Goal: Find specific page/section: Find specific page/section

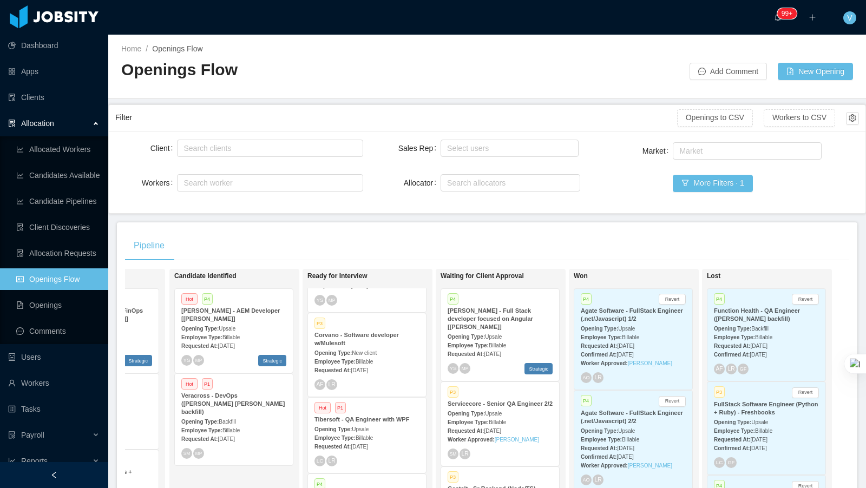
scroll to position [1264, 0]
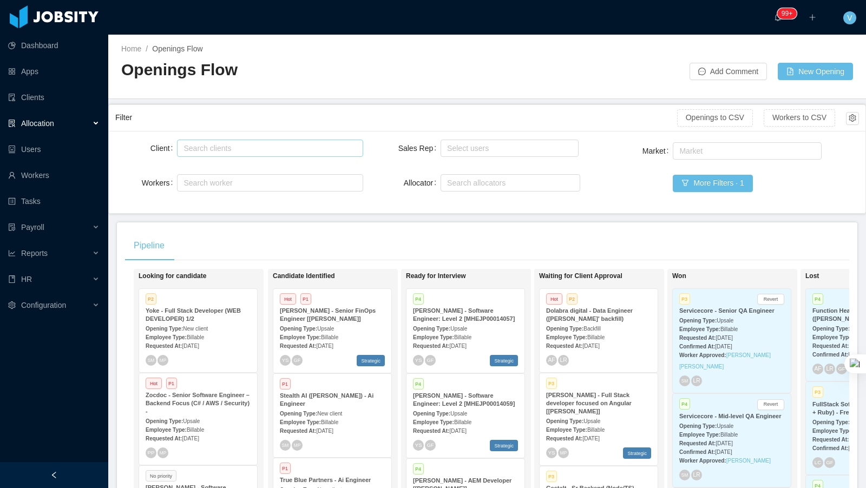
click at [253, 147] on div "Search clients" at bounding box center [268, 148] width 168 height 11
type input "****"
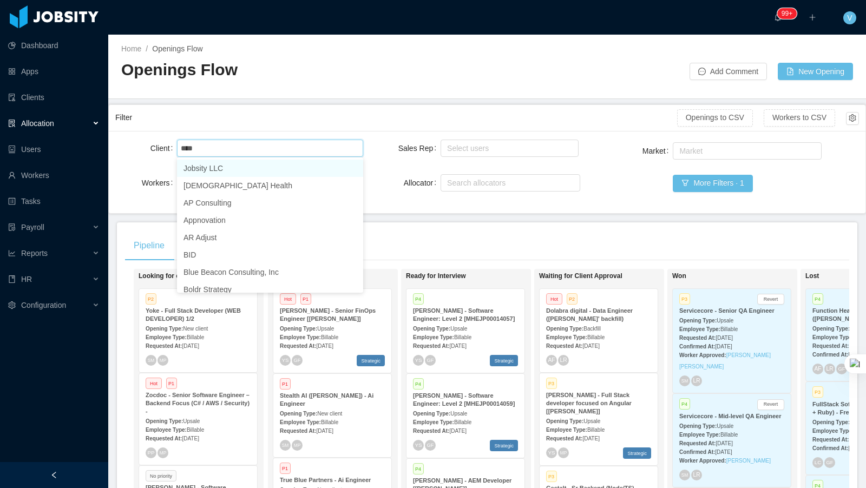
click at [237, 162] on li "Jobsity LLC" at bounding box center [270, 168] width 186 height 17
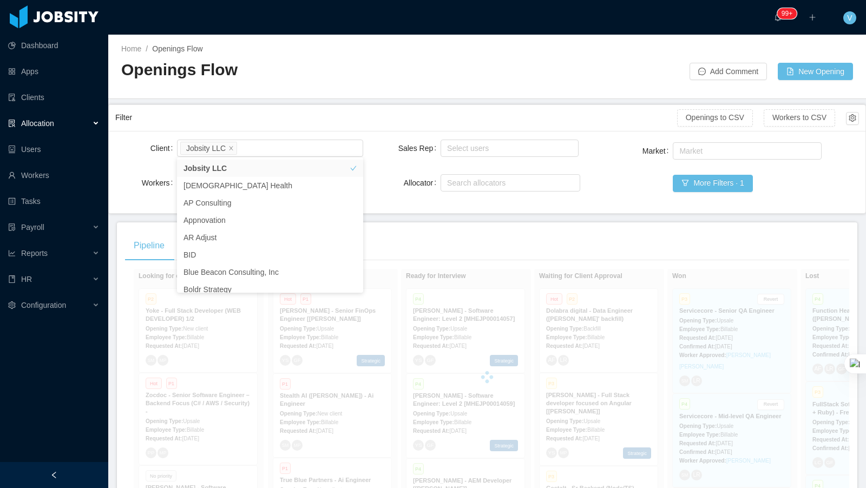
click at [279, 80] on h2 "Openings Flow" at bounding box center [304, 70] width 366 height 22
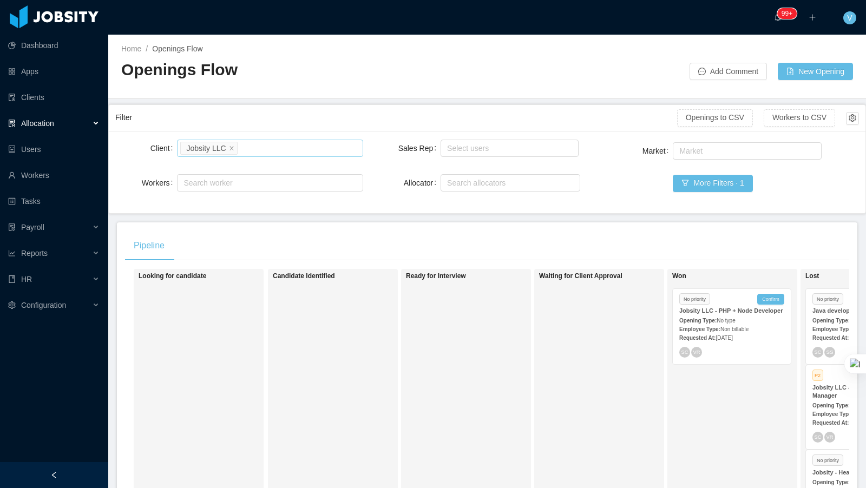
click at [237, 152] on li "Jobsity LLC" at bounding box center [208, 148] width 57 height 13
click at [235, 146] on li "Jobsity LLC" at bounding box center [208, 148] width 57 height 13
click at [231, 146] on icon "icon: close" at bounding box center [231, 147] width 5 height 5
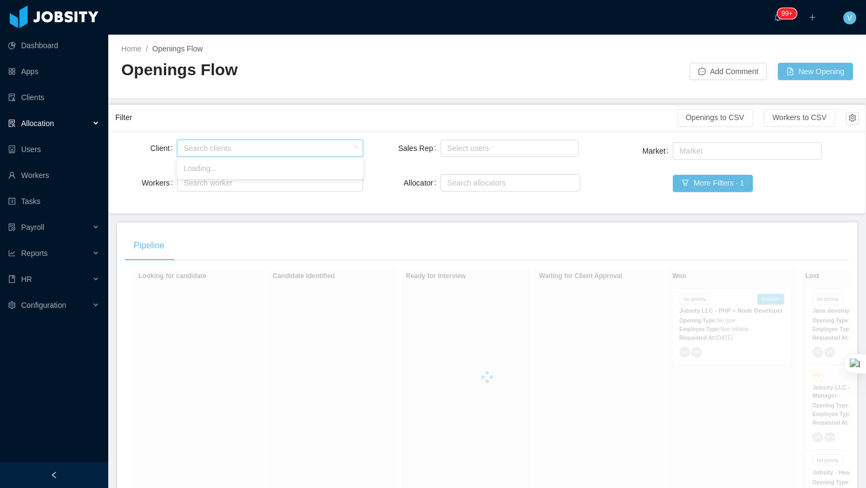
type input "*"
type input "*****"
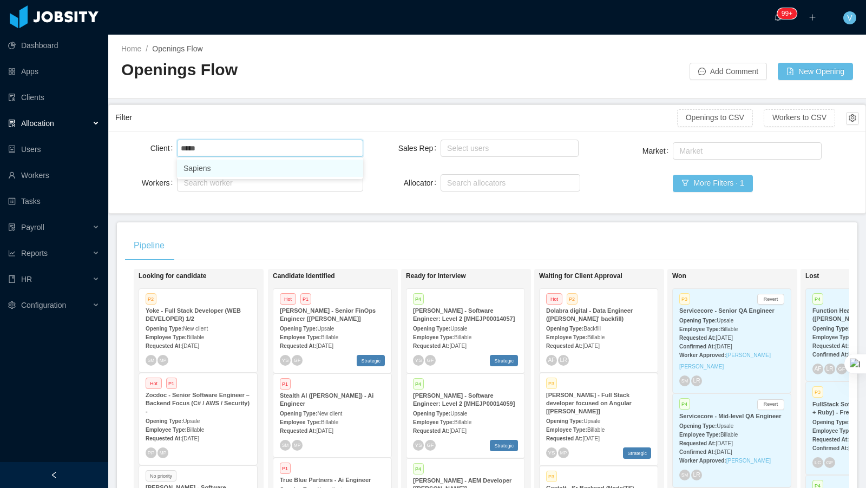
drag, startPoint x: 216, startPoint y: 169, endPoint x: 271, endPoint y: 119, distance: 74.4
click at [217, 169] on li "Sapiens" at bounding box center [270, 168] width 186 height 17
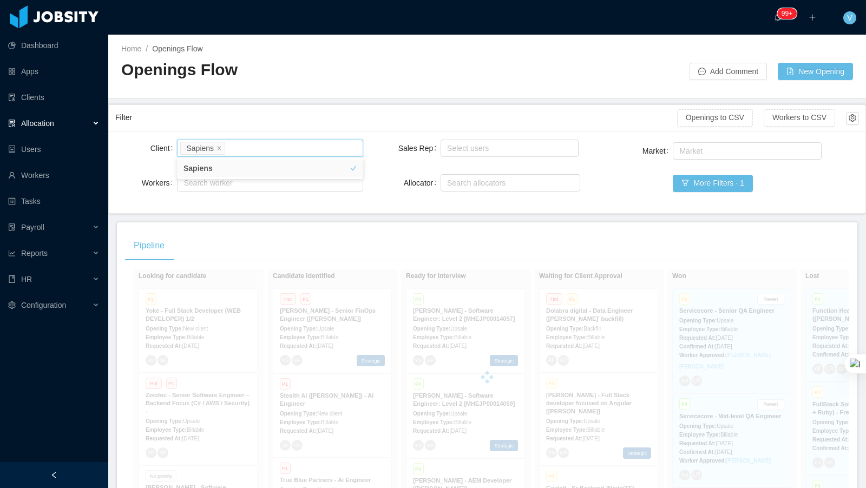
click at [321, 102] on main "Home / Openings Flow / Openings Flow Add Comment New Opening Filter Openings to…" at bounding box center [487, 262] width 758 height 454
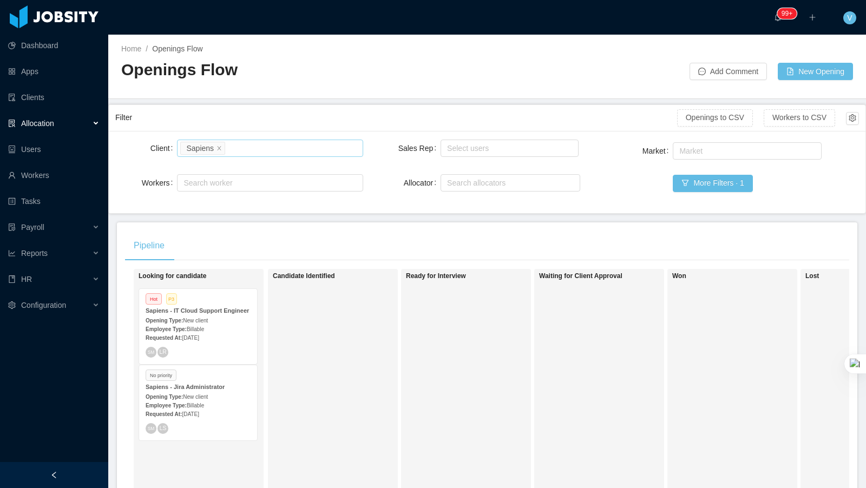
click at [195, 323] on div "Opening Type: New client" at bounding box center [198, 320] width 105 height 11
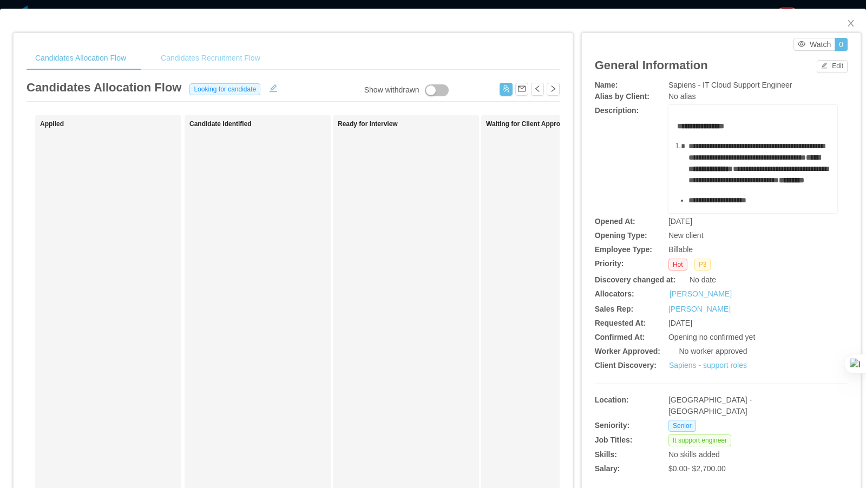
click at [233, 62] on div "Candidates Recruitment Flow" at bounding box center [210, 58] width 117 height 24
